Goal: Information Seeking & Learning: Learn about a topic

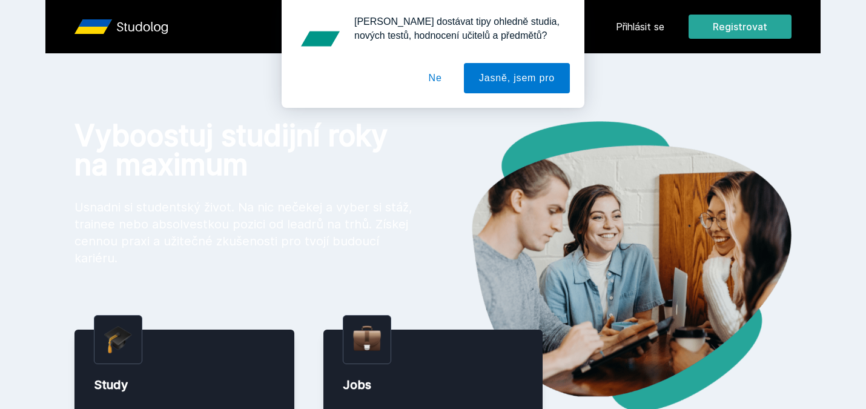
click at [438, 76] on button "Ne" at bounding box center [436, 78] width 44 height 30
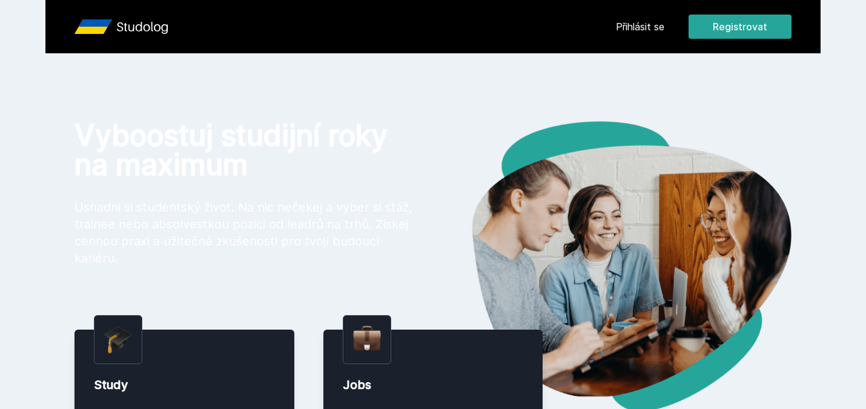
click at [662, 37] on div "Přihlásit se Registrovat" at bounding box center [704, 27] width 176 height 24
click at [645, 28] on link "Přihlásit se" at bounding box center [640, 26] width 48 height 15
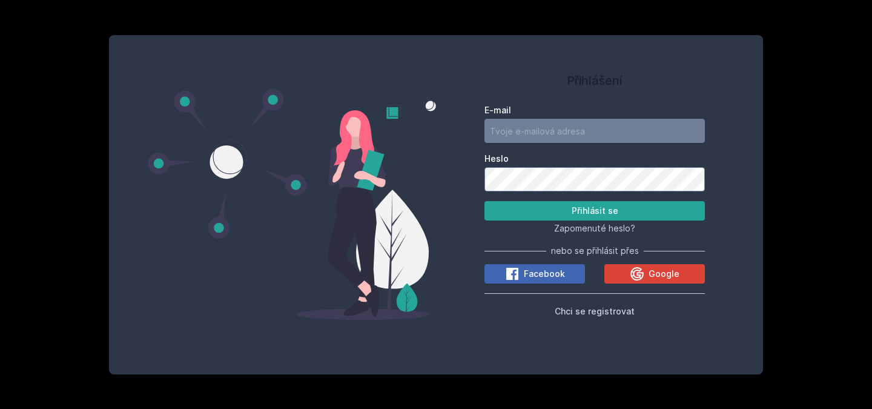
click at [559, 127] on input "E-mail" at bounding box center [594, 131] width 220 height 24
type input "[EMAIL_ADDRESS][DOMAIN_NAME]"
click at [538, 211] on button "Přihlásit se" at bounding box center [594, 210] width 220 height 19
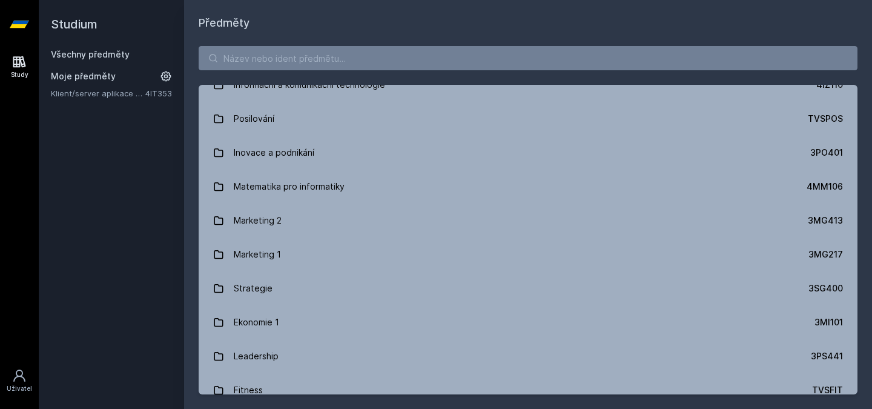
scroll to position [917, 0]
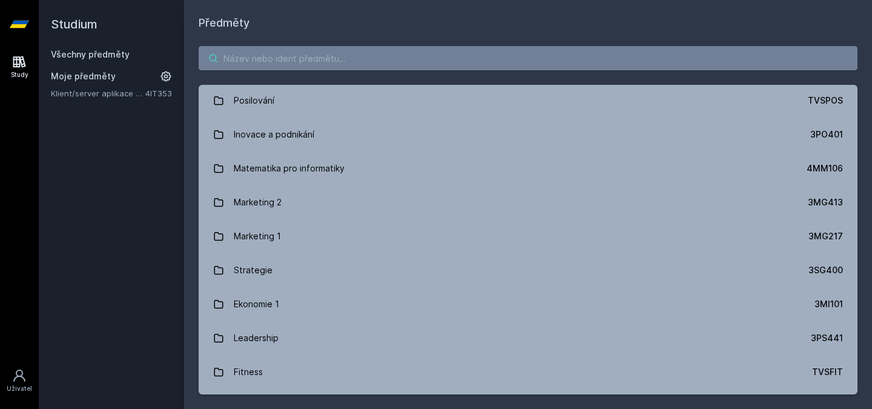
click at [296, 67] on input "search" at bounding box center [528, 58] width 659 height 24
paste input "4IZ260"
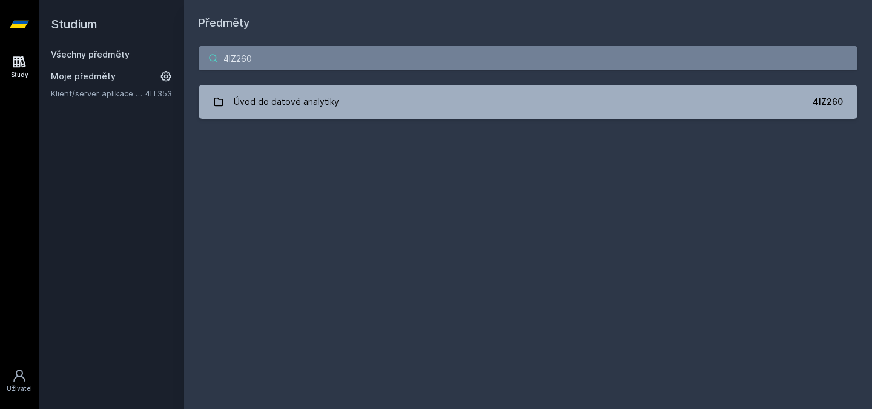
scroll to position [0, 0]
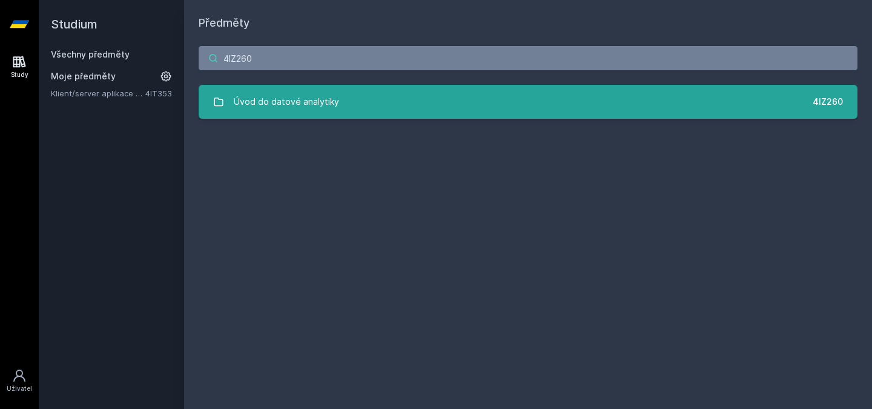
type input "4IZ260"
click at [287, 91] on div "Úvod do datové analytiky" at bounding box center [286, 102] width 105 height 24
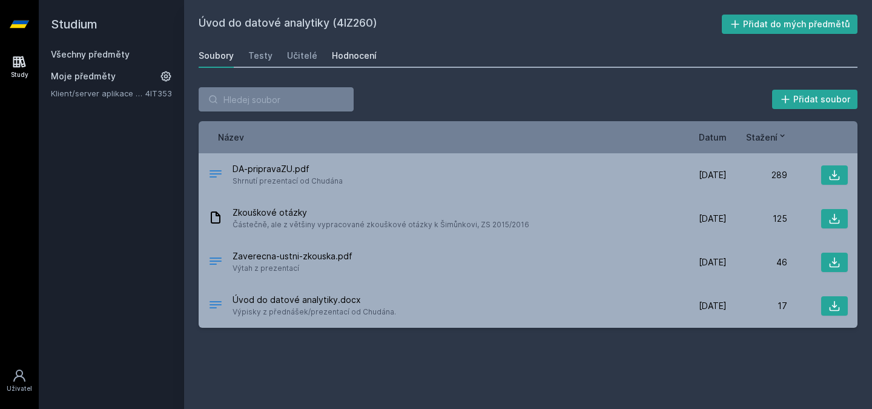
click at [363, 48] on link "Hodnocení" at bounding box center [354, 56] width 45 height 24
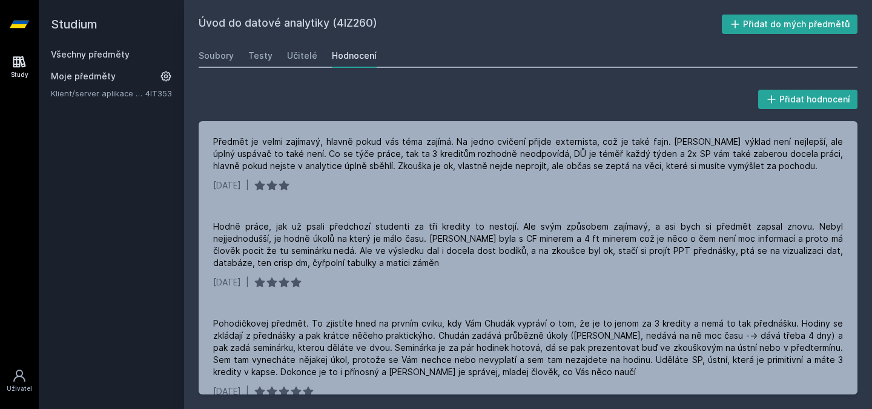
click at [334, 58] on div "Hodnocení" at bounding box center [354, 56] width 45 height 12
click at [84, 52] on link "Všechny předměty" at bounding box center [90, 54] width 79 height 10
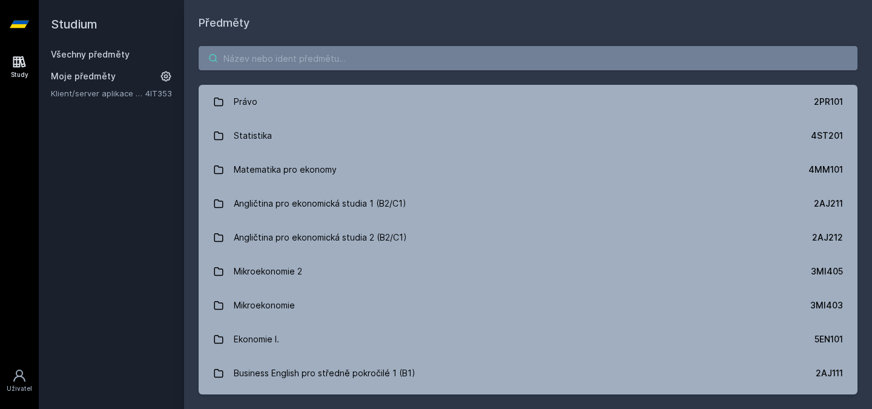
click at [248, 52] on input "search" at bounding box center [528, 58] width 659 height 24
paste input "5FI112"
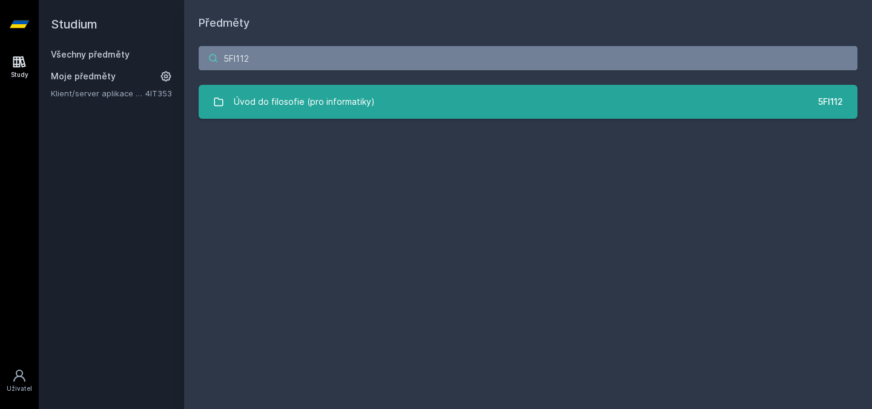
type input "5FI112"
click at [282, 115] on link "Úvod do filosofie (pro informatiky) 5FI112" at bounding box center [528, 102] width 659 height 34
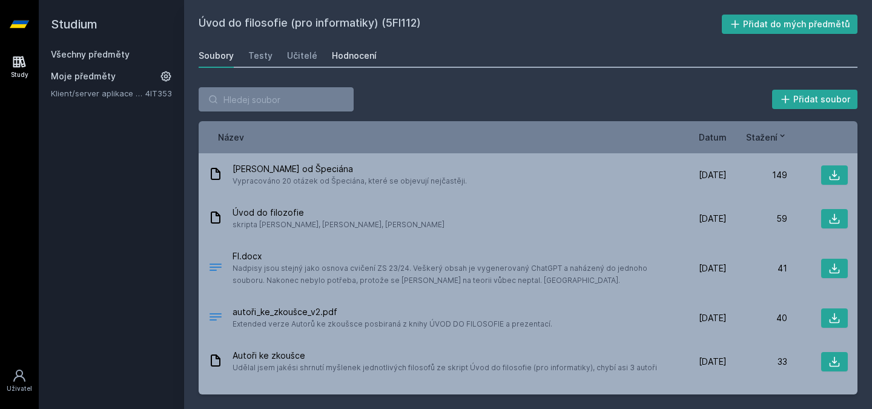
click at [354, 53] on div "Hodnocení" at bounding box center [354, 56] width 45 height 12
click at [120, 83] on div "Moje předměty Klient/server aplikace v [GEOGRAPHIC_DATA] 4IT353" at bounding box center [111, 84] width 121 height 29
